Goal: Book appointment/travel/reservation

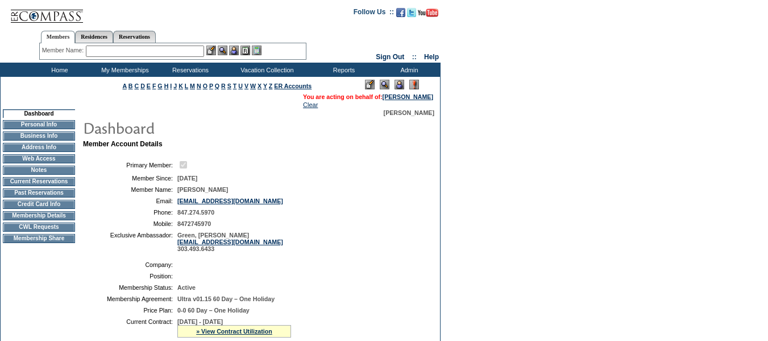
click at [55, 185] on td "Current Reservations" at bounding box center [39, 181] width 72 height 9
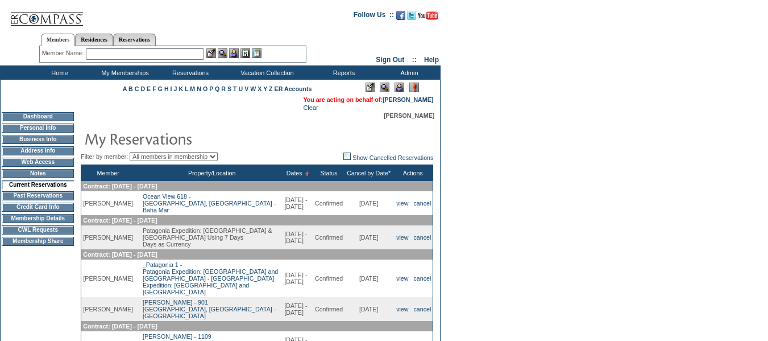
scroll to position [57, 0]
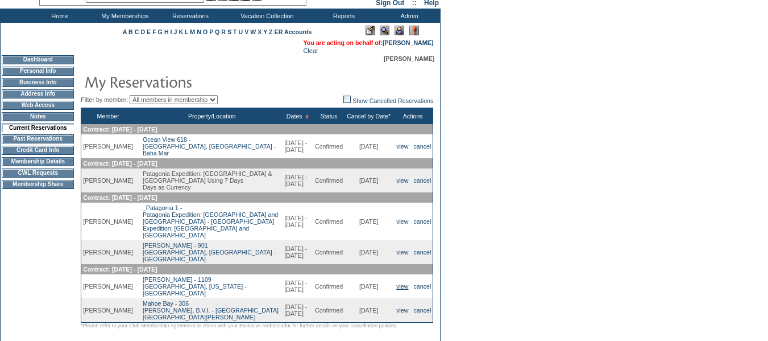
click at [401, 283] on link "view" at bounding box center [402, 286] width 12 height 7
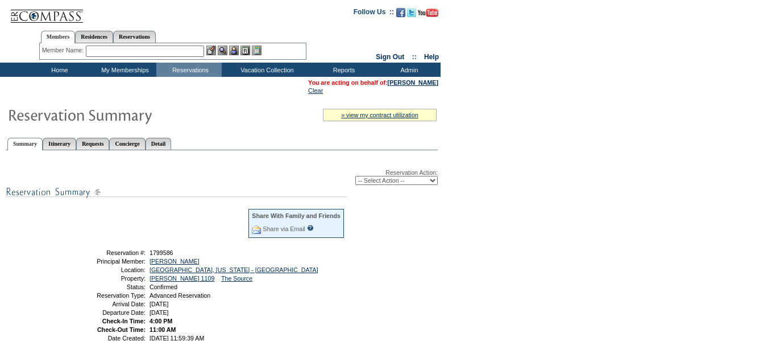
click at [426, 180] on select "-- Select Action -- Modify Reservation Dates Modify Reservation Cost Modify Occ…" at bounding box center [396, 180] width 82 height 9
select select "ChangeDates"
click at [355, 178] on select "-- Select Action -- Modify Reservation Dates Modify Reservation Cost Modify Occ…" at bounding box center [396, 180] width 82 height 9
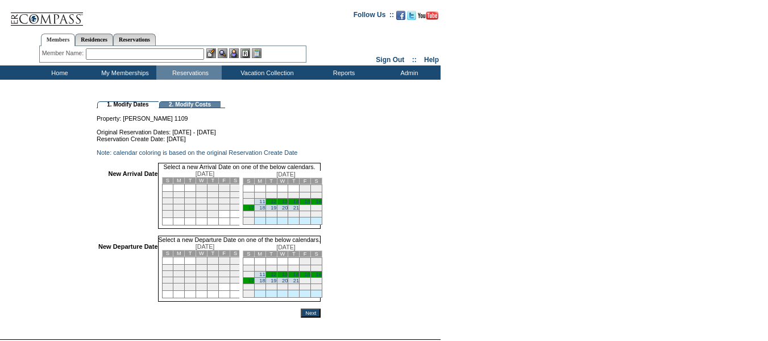
click at [288, 204] on link "13" at bounding box center [285, 201] width 6 height 6
click at [254, 283] on link "17" at bounding box center [251, 280] width 6 height 6
click at [321, 317] on input "Next" at bounding box center [311, 312] width 20 height 9
